Goal: Check status: Check status

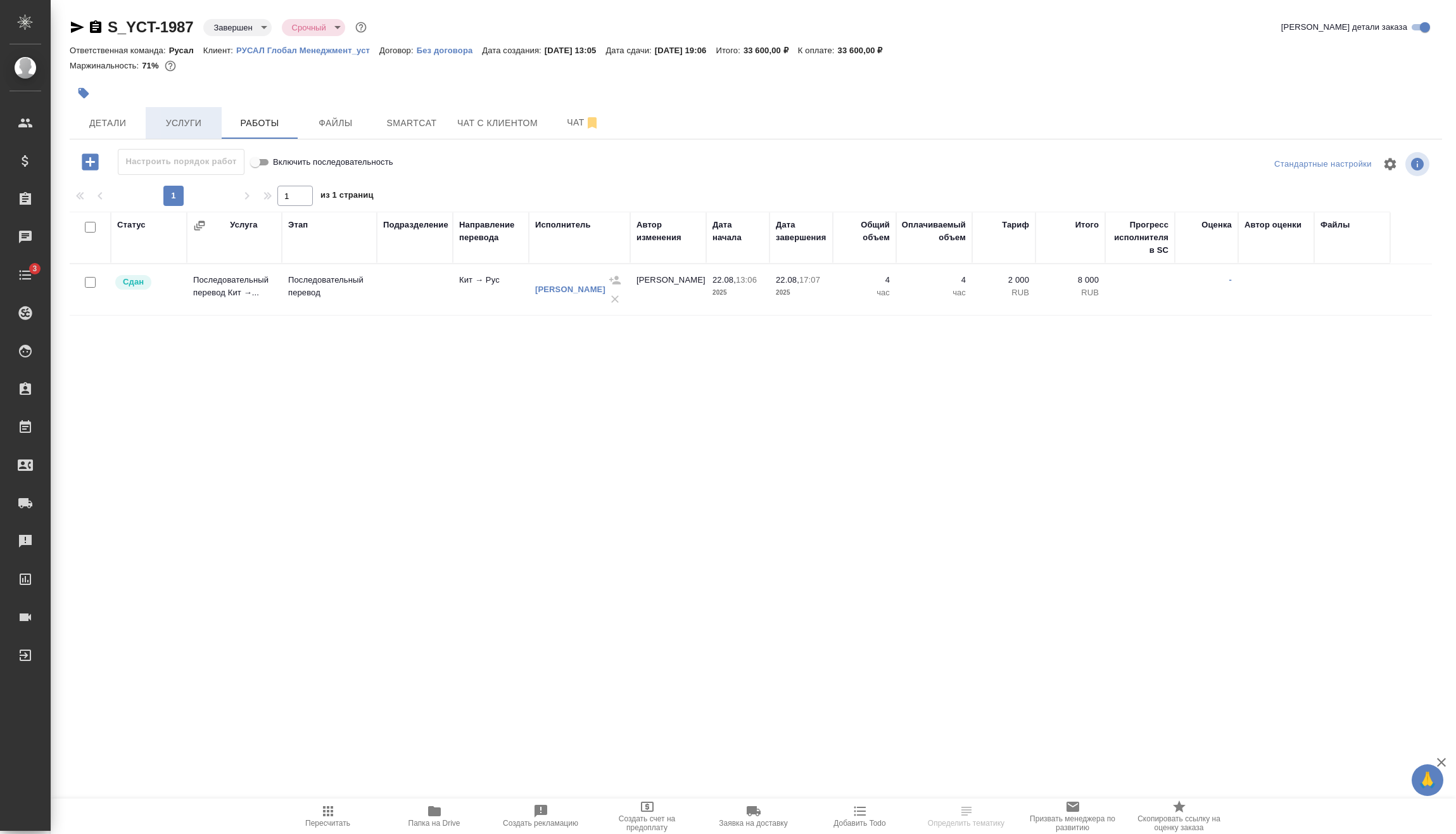
click at [169, 127] on span "Услуги" at bounding box center [184, 123] width 61 height 16
click at [202, 127] on span "Услуги" at bounding box center [184, 123] width 61 height 16
click at [197, 126] on span "Услуги" at bounding box center [184, 123] width 61 height 16
click at [159, 116] on span "Услуги" at bounding box center [184, 123] width 61 height 16
